Goal: Transaction & Acquisition: Book appointment/travel/reservation

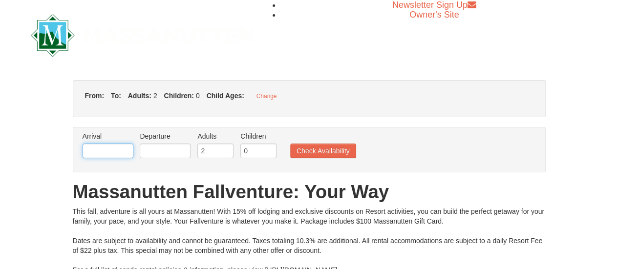
click at [120, 152] on input "text" at bounding box center [108, 151] width 51 height 15
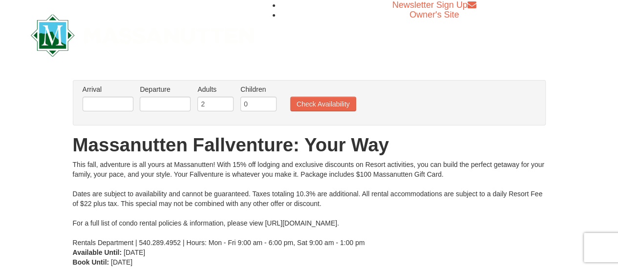
click at [120, 152] on h1 "Massanutten Fallventure: Your Way" at bounding box center [309, 145] width 473 height 20
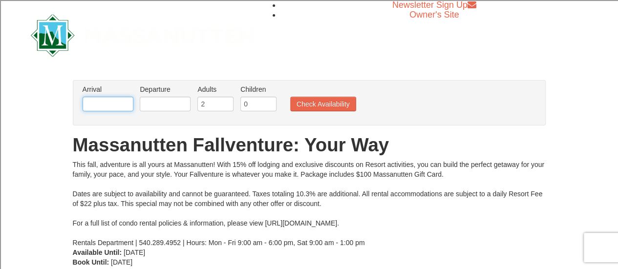
click at [111, 104] on input "text" at bounding box center [108, 104] width 51 height 15
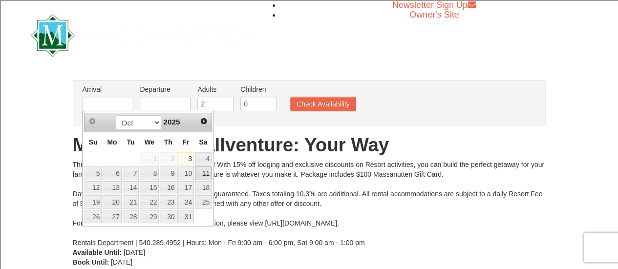
click at [205, 173] on link "11" at bounding box center [203, 174] width 17 height 14
type input "[DATE]"
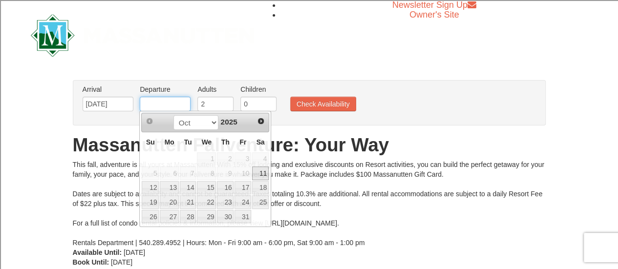
click at [151, 103] on input "text" at bounding box center [165, 104] width 51 height 15
click at [171, 186] on link "13" at bounding box center [169, 188] width 19 height 14
type input "[DATE]"
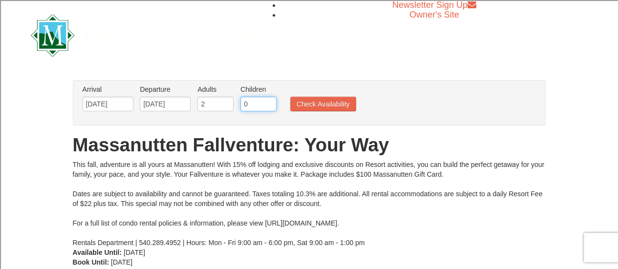
click at [252, 105] on input "0" at bounding box center [258, 104] width 36 height 15
click at [268, 103] on input "1" at bounding box center [258, 104] width 36 height 15
type input "2"
click at [268, 103] on input "2" at bounding box center [258, 104] width 36 height 15
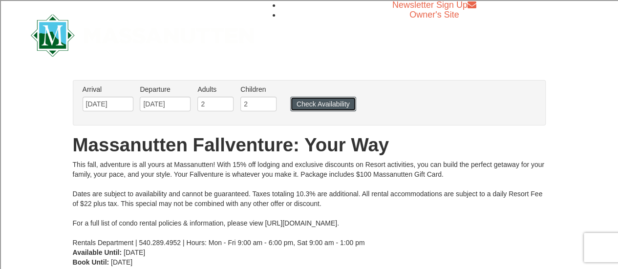
click at [308, 103] on button "Check Availability" at bounding box center [323, 104] width 66 height 15
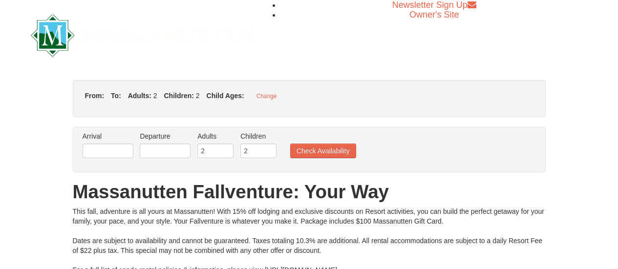
type input "[DATE]"
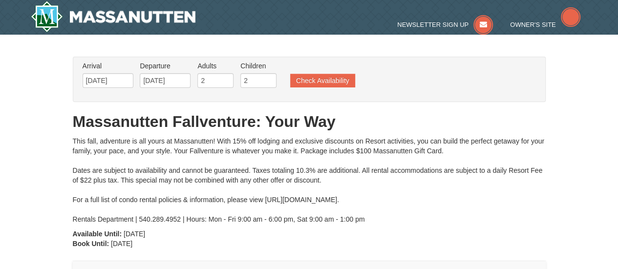
type input "[DATE]"
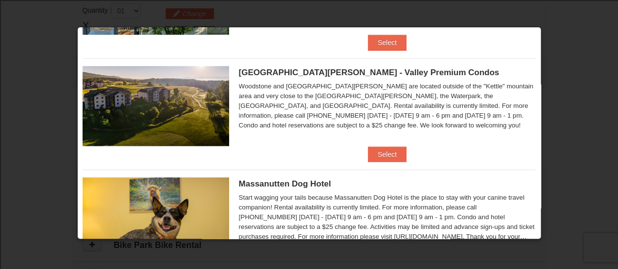
scroll to position [426, 0]
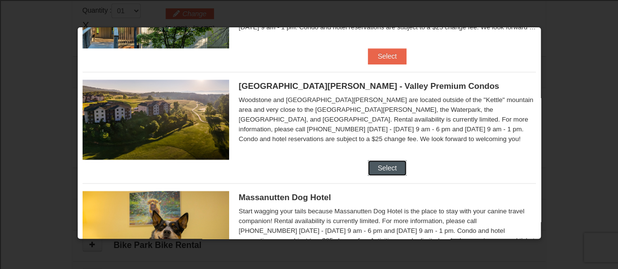
click at [378, 161] on button "Select" at bounding box center [387, 168] width 39 height 16
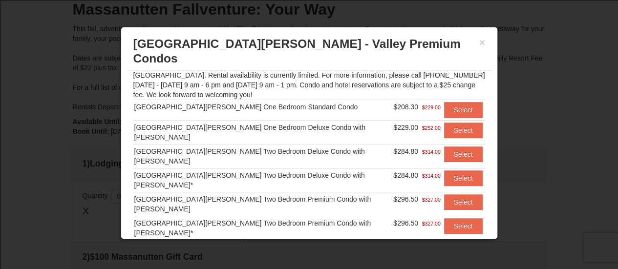
scroll to position [0, 0]
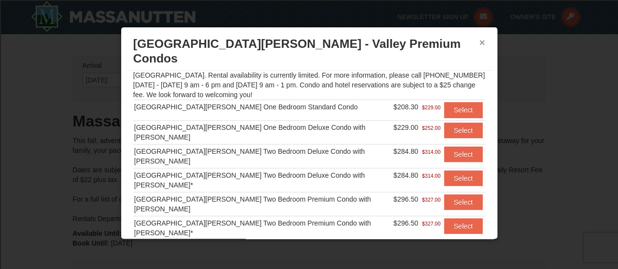
click at [482, 40] on button "×" at bounding box center [482, 43] width 6 height 10
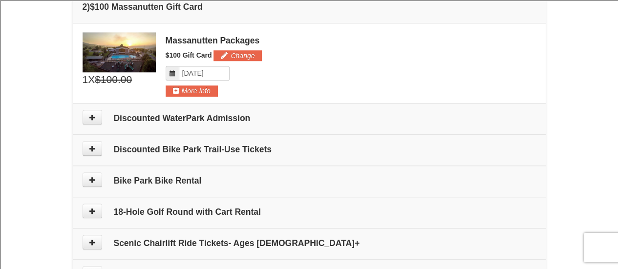
scroll to position [363, 0]
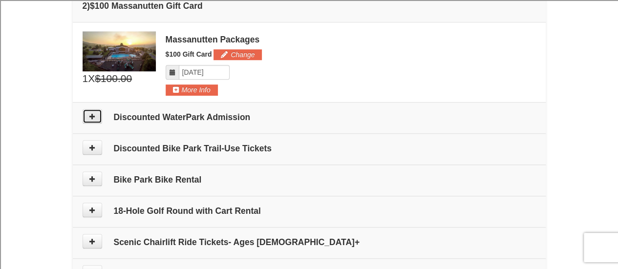
click at [92, 118] on icon at bounding box center [92, 116] width 7 height 7
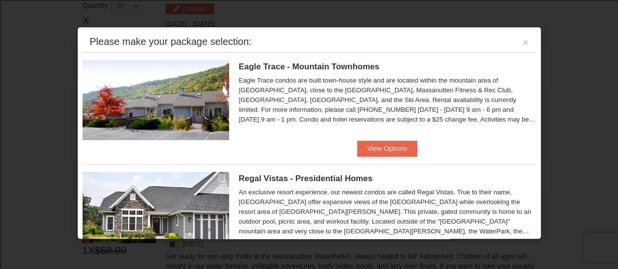
scroll to position [300, 0]
click at [380, 147] on button "View Options" at bounding box center [387, 149] width 60 height 16
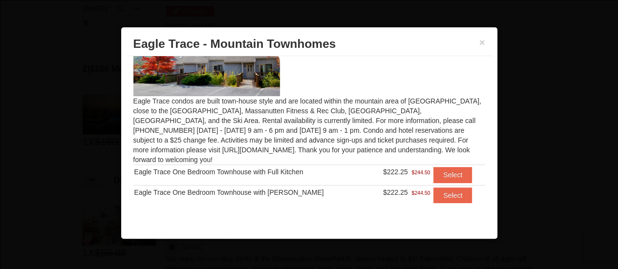
scroll to position [37, 0]
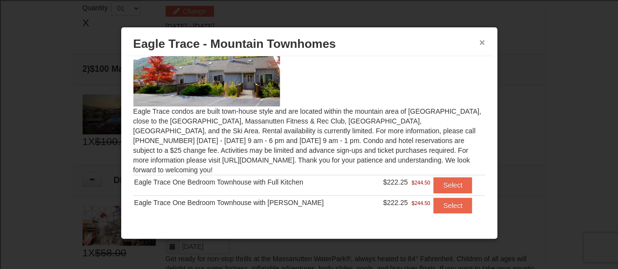
click at [482, 42] on button "×" at bounding box center [482, 43] width 6 height 10
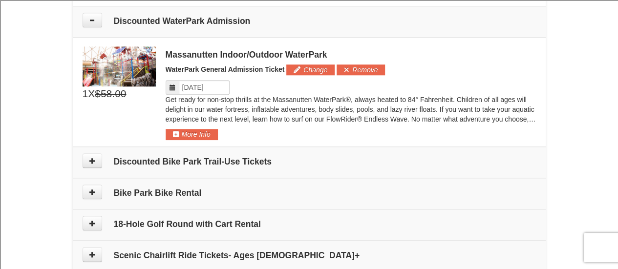
scroll to position [458, 0]
